Goal: Information Seeking & Learning: Find specific fact

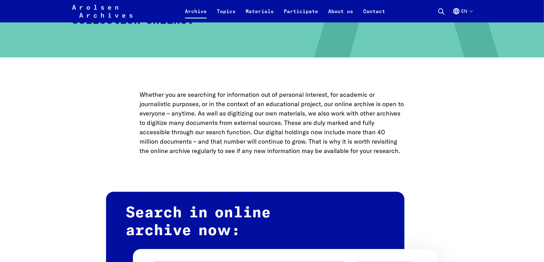
scroll to position [344, 0]
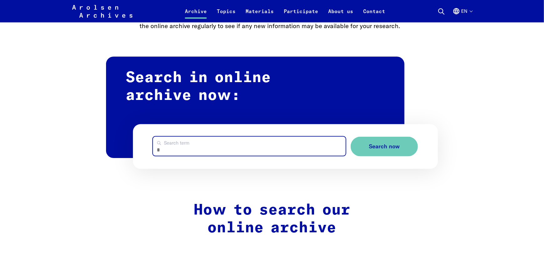
click at [263, 152] on input "Search term" at bounding box center [249, 146] width 193 height 19
paste input "**********"
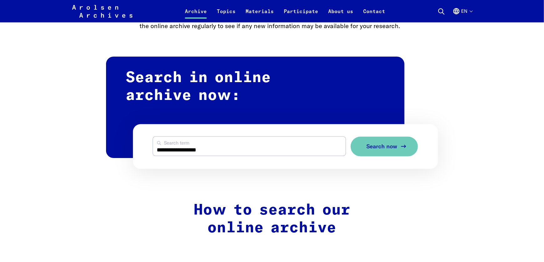
click at [374, 143] on button "Search now" at bounding box center [384, 147] width 67 height 20
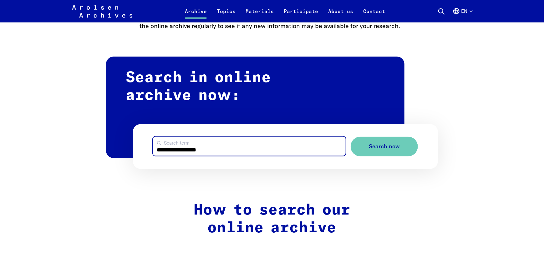
drag, startPoint x: 197, startPoint y: 154, endPoint x: 131, endPoint y: 142, distance: 66.3
click at [134, 143] on form "**********" at bounding box center [285, 147] width 305 height 45
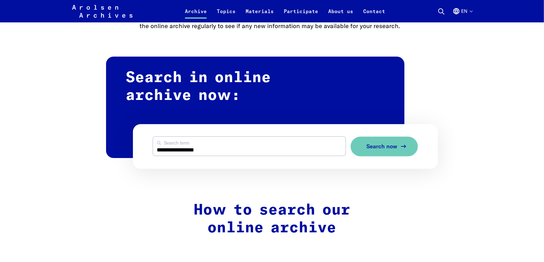
click at [389, 150] on span "Search now" at bounding box center [381, 147] width 31 height 7
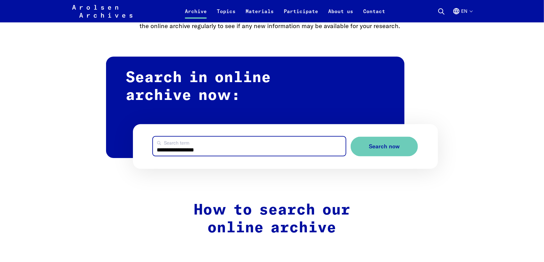
drag, startPoint x: 199, startPoint y: 151, endPoint x: 204, endPoint y: 151, distance: 4.4
click at [199, 151] on input "**********" at bounding box center [249, 146] width 193 height 19
drag, startPoint x: 224, startPoint y: 152, endPoint x: 187, endPoint y: 151, distance: 36.3
click at [187, 151] on input "**********" at bounding box center [249, 146] width 193 height 19
click at [178, 151] on input "**********" at bounding box center [249, 146] width 193 height 19
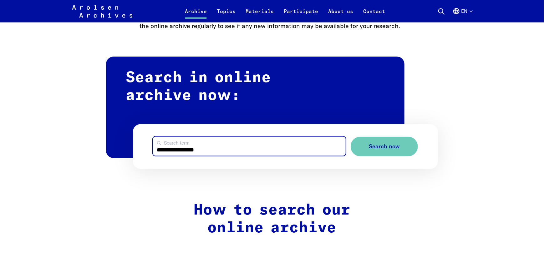
drag, startPoint x: 183, startPoint y: 151, endPoint x: 130, endPoint y: 151, distance: 52.6
click at [130, 151] on div "**********" at bounding box center [272, 117] width 332 height 106
type input "**********"
click at [351, 137] on button "Search now" at bounding box center [384, 147] width 67 height 20
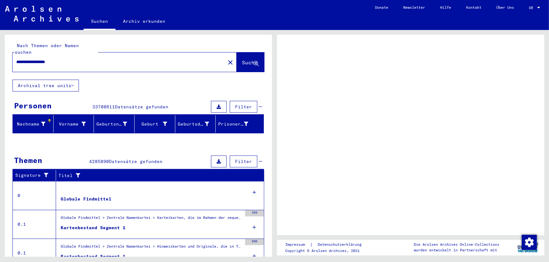
click at [142, 104] on span "Datensätze gefunden" at bounding box center [141, 107] width 53 height 6
click at [534, 7] on span "DE" at bounding box center [532, 8] width 7 height 4
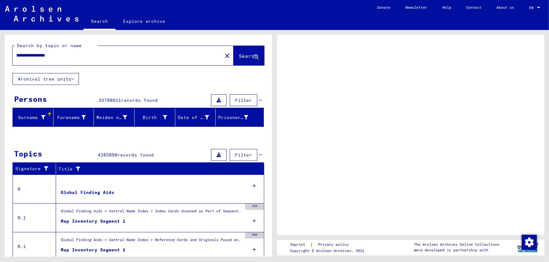
click at [103, 54] on input "**********" at bounding box center [117, 55] width 202 height 7
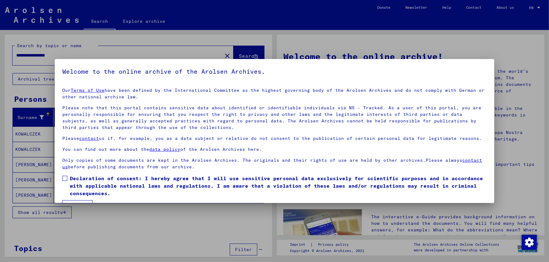
scroll to position [16, 0]
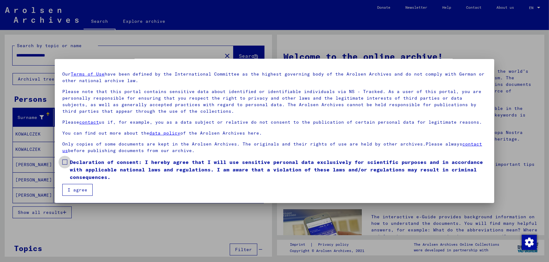
click at [65, 162] on span at bounding box center [64, 162] width 5 height 5
click at [75, 191] on button "I agree" at bounding box center [77, 190] width 30 height 12
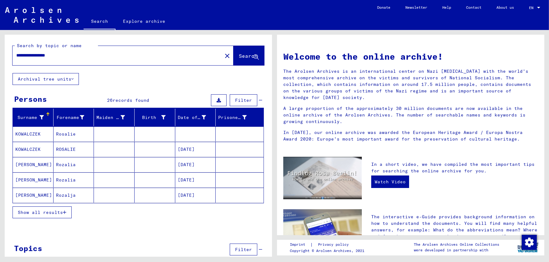
click at [71, 165] on mat-cell "Rozalia" at bounding box center [73, 164] width 41 height 15
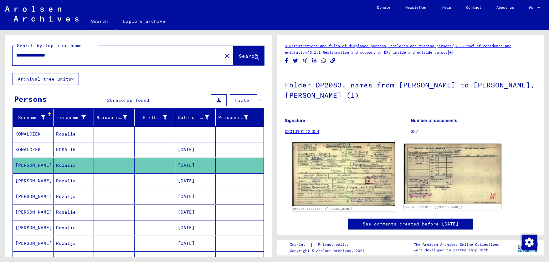
click at [358, 155] on img at bounding box center [343, 174] width 103 height 64
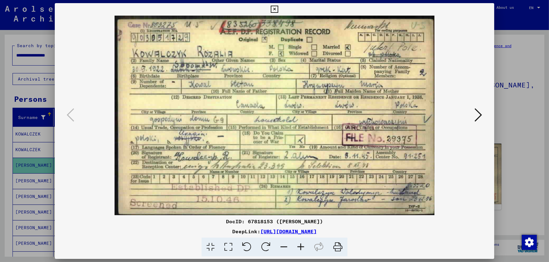
click at [476, 117] on icon at bounding box center [479, 115] width 8 height 15
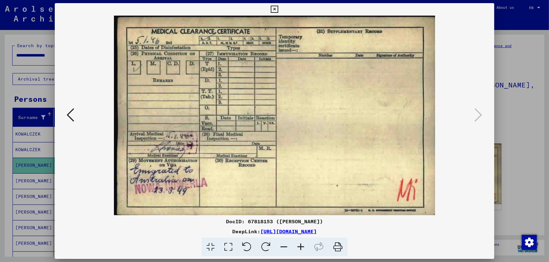
click at [72, 117] on icon at bounding box center [71, 115] width 8 height 15
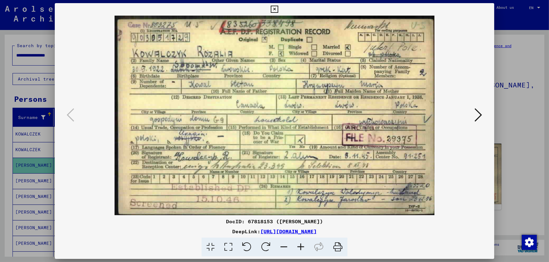
click at [509, 67] on div at bounding box center [274, 131] width 549 height 262
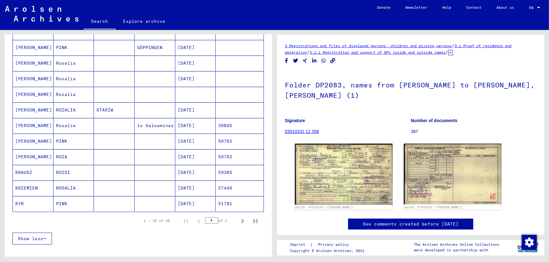
scroll to position [338, 0]
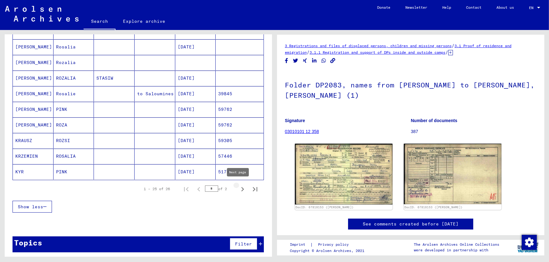
click at [241, 188] on icon "Next page" at bounding box center [242, 189] width 9 height 9
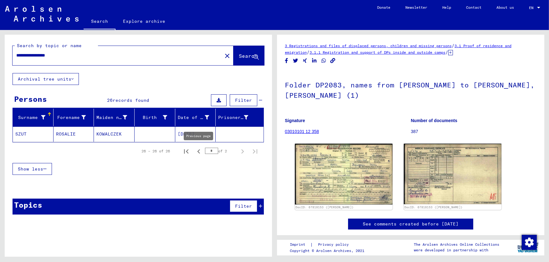
click at [199, 150] on icon "Previous page" at bounding box center [198, 152] width 3 height 4
type input "*"
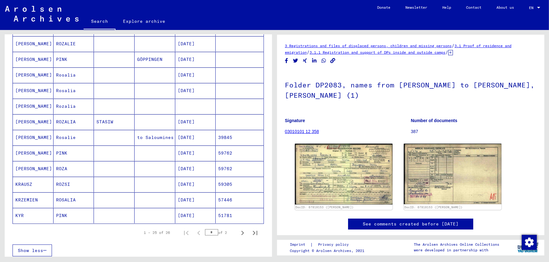
scroll to position [275, 0]
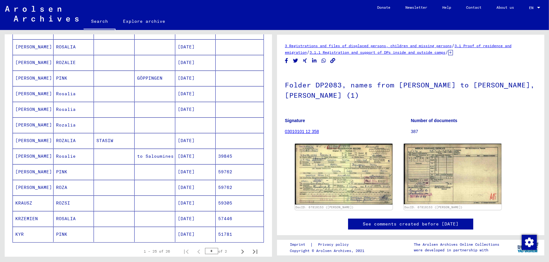
click at [178, 218] on mat-cell "12/20/1894" at bounding box center [195, 218] width 41 height 15
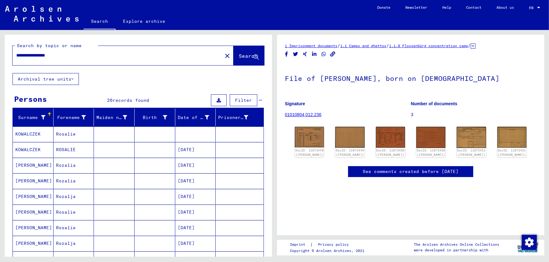
drag, startPoint x: 90, startPoint y: 56, endPoint x: 10, endPoint y: 47, distance: 80.6
click at [10, 47] on div "**********" at bounding box center [138, 54] width 267 height 38
type input "*******"
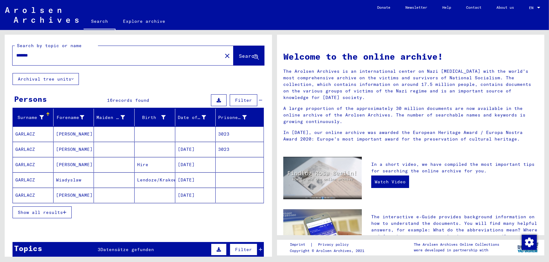
click at [62, 137] on mat-cell "Josef" at bounding box center [73, 134] width 41 height 15
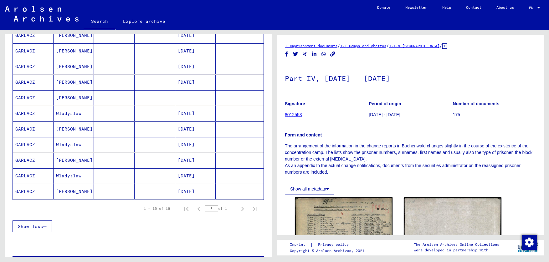
scroll to position [188, 0]
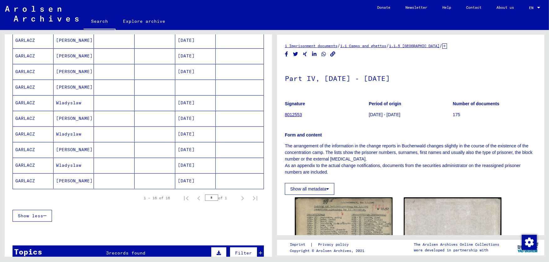
click at [196, 147] on mat-cell "04/27/1923" at bounding box center [195, 149] width 41 height 15
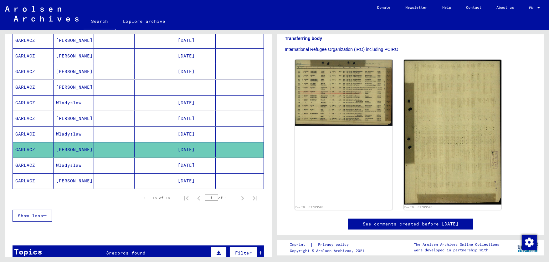
scroll to position [156, 0]
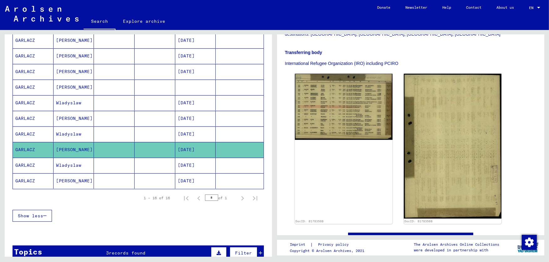
click at [197, 104] on mat-cell "06/21/1912" at bounding box center [195, 102] width 41 height 15
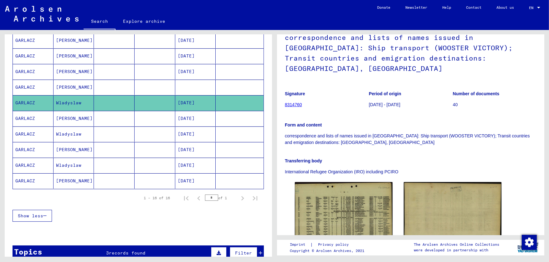
scroll to position [125, 0]
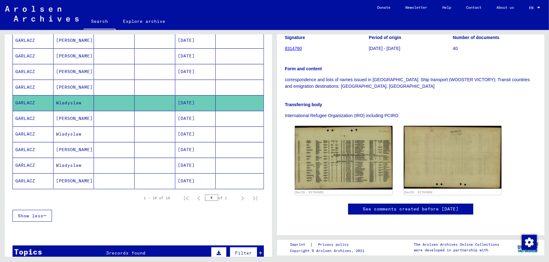
click at [184, 114] on mat-cell "04/27/1923" at bounding box center [195, 118] width 41 height 15
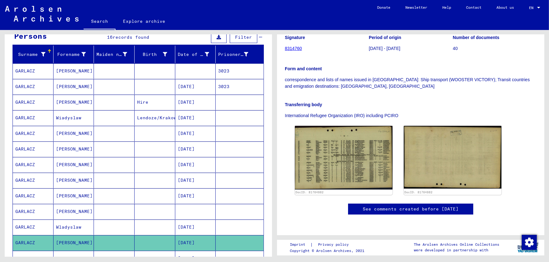
scroll to position [63, 0]
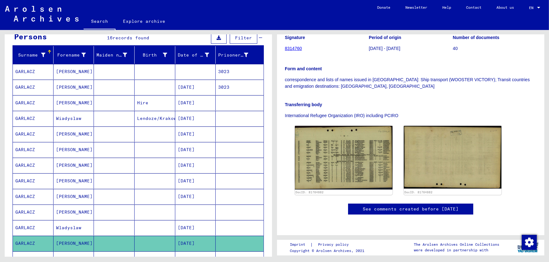
click at [183, 123] on mat-cell "06/21/1912" at bounding box center [195, 118] width 41 height 15
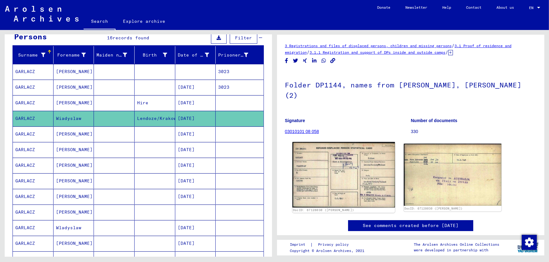
click at [307, 152] on img at bounding box center [343, 175] width 103 height 66
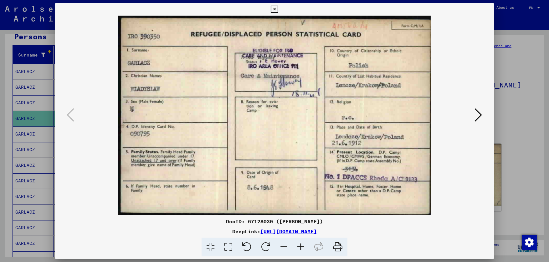
click at [476, 113] on icon at bounding box center [479, 115] width 8 height 15
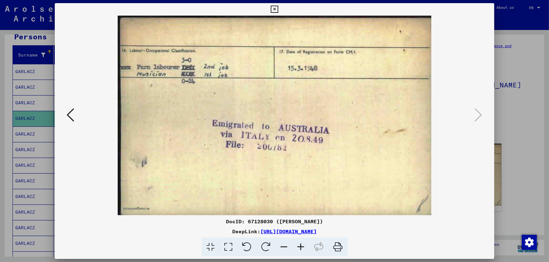
click at [69, 114] on icon at bounding box center [71, 115] width 8 height 15
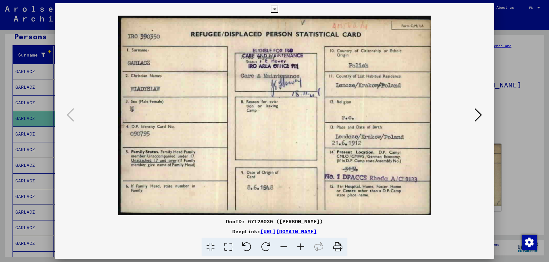
click at [505, 134] on div at bounding box center [274, 131] width 549 height 262
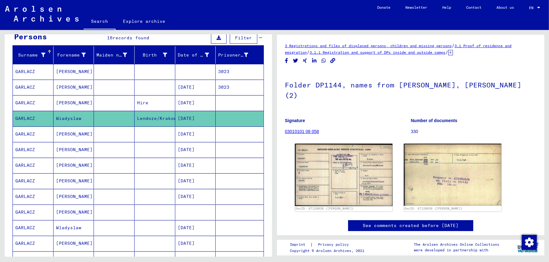
drag, startPoint x: 83, startPoint y: 117, endPoint x: 44, endPoint y: 116, distance: 38.5
click at [44, 116] on mat-row "GARLACZ Wiadyslaw Lendoze/Krakow 06/21/1912" at bounding box center [138, 119] width 251 height 16
